Goal: Information Seeking & Learning: Learn about a topic

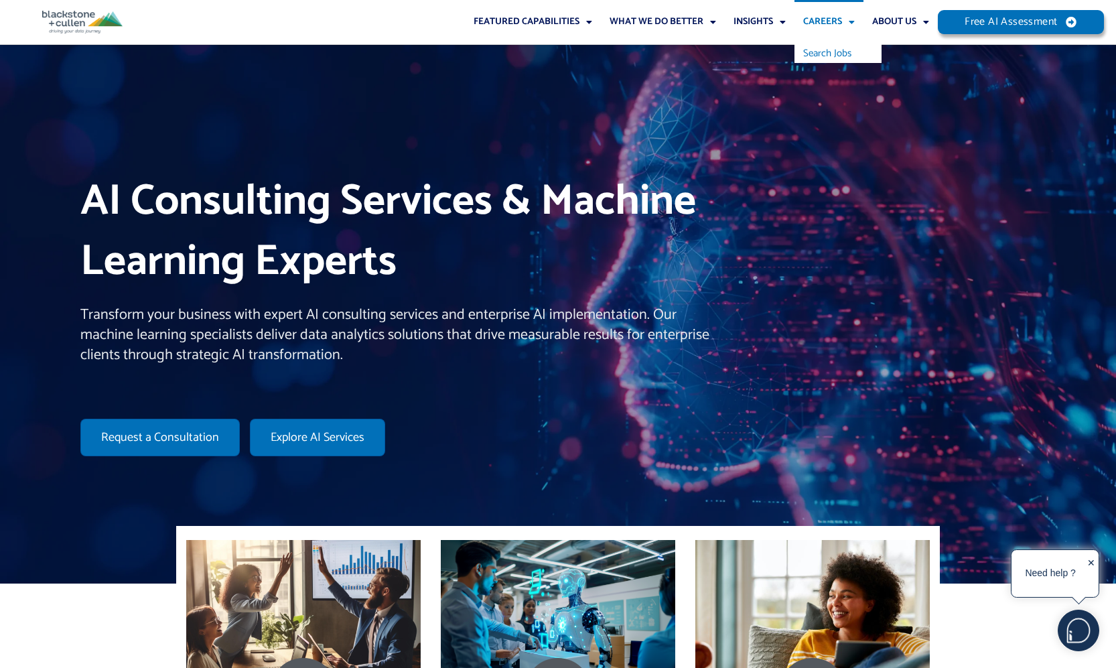
click at [839, 47] on link "Search Jobs" at bounding box center [838, 53] width 87 height 19
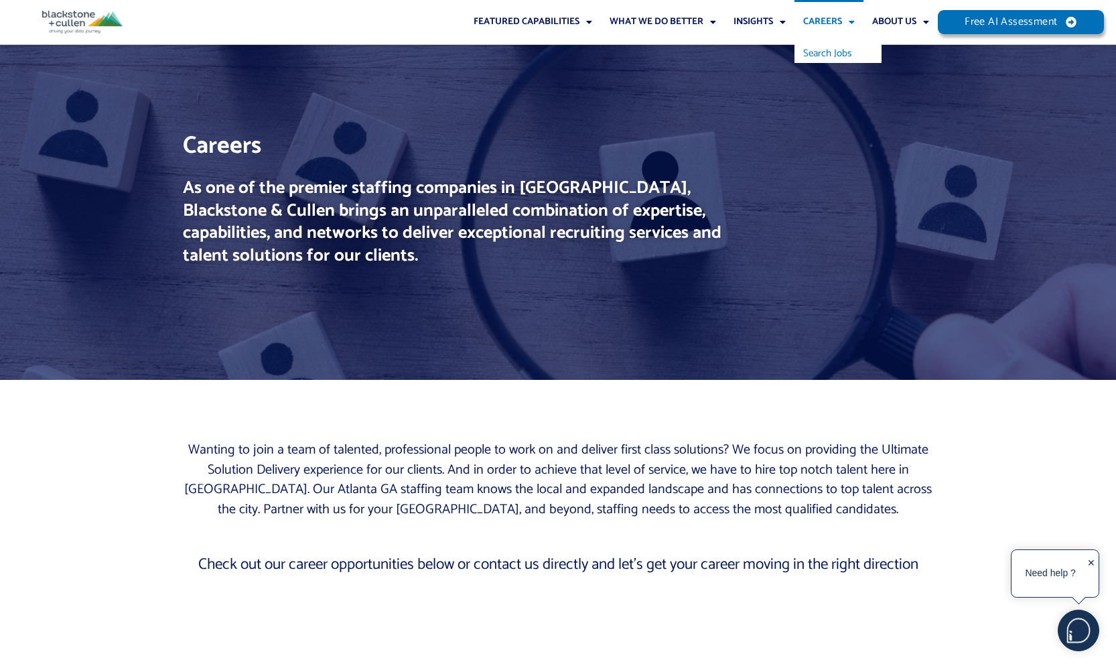
click at [829, 46] on link "Search Jobs" at bounding box center [838, 53] width 87 height 19
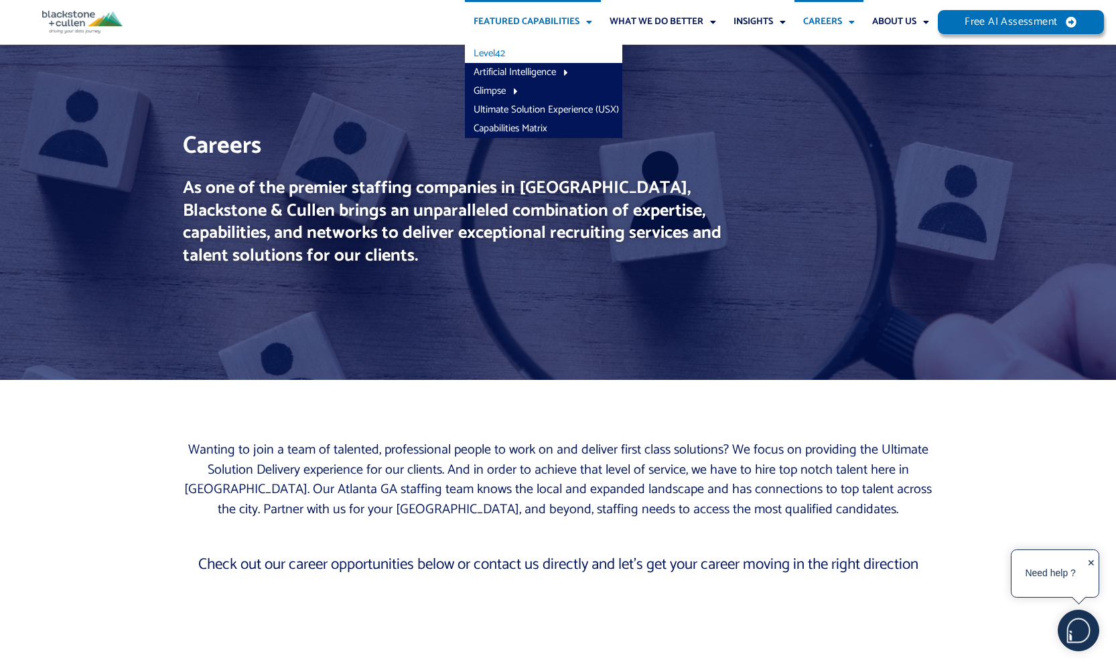
click at [486, 53] on link "Level42" at bounding box center [543, 53] width 157 height 19
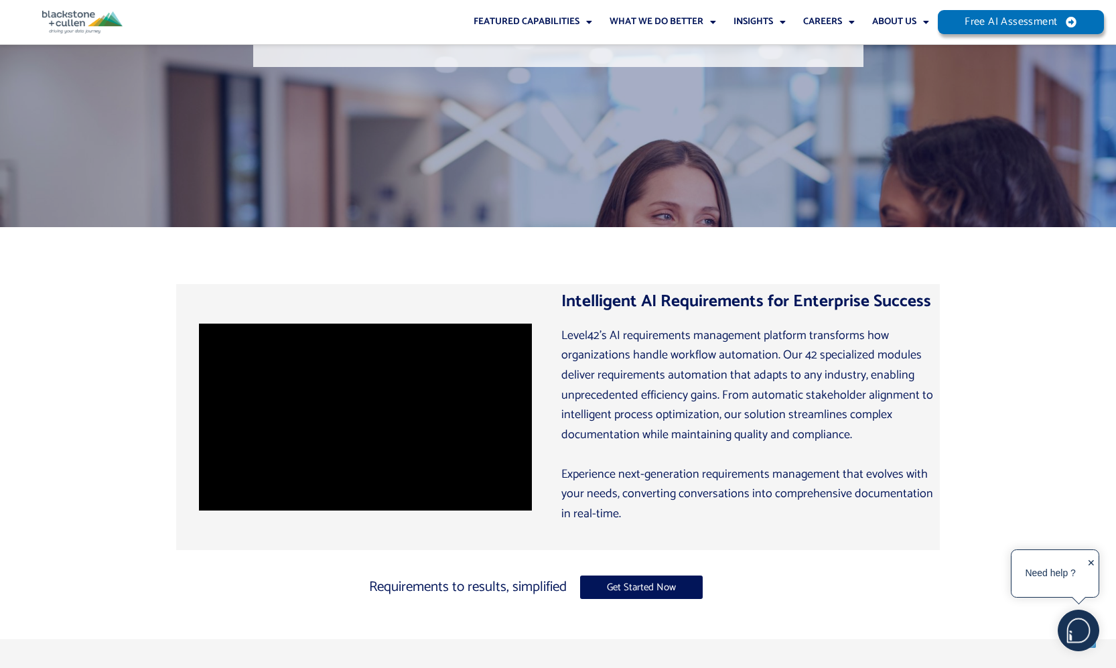
scroll to position [376, 0]
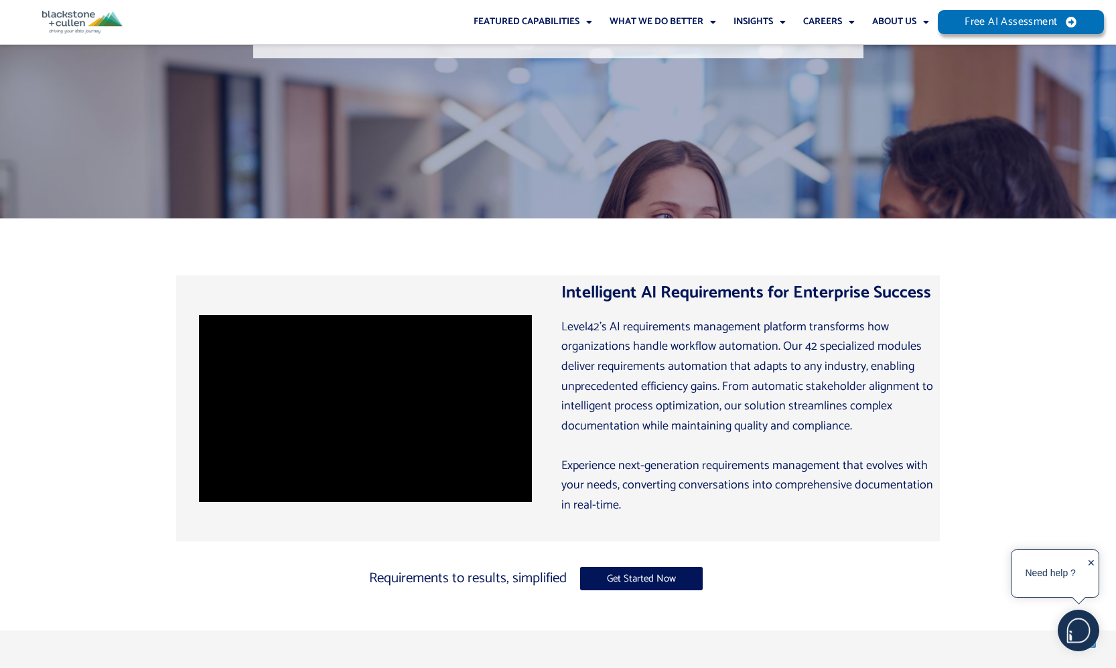
click at [136, 445] on div "Intelligent AI Requirements for Enterprise Success Level42’s AI requirements ma…" at bounding box center [558, 402] width 1116 height 368
